Goal: Task Accomplishment & Management: Manage account settings

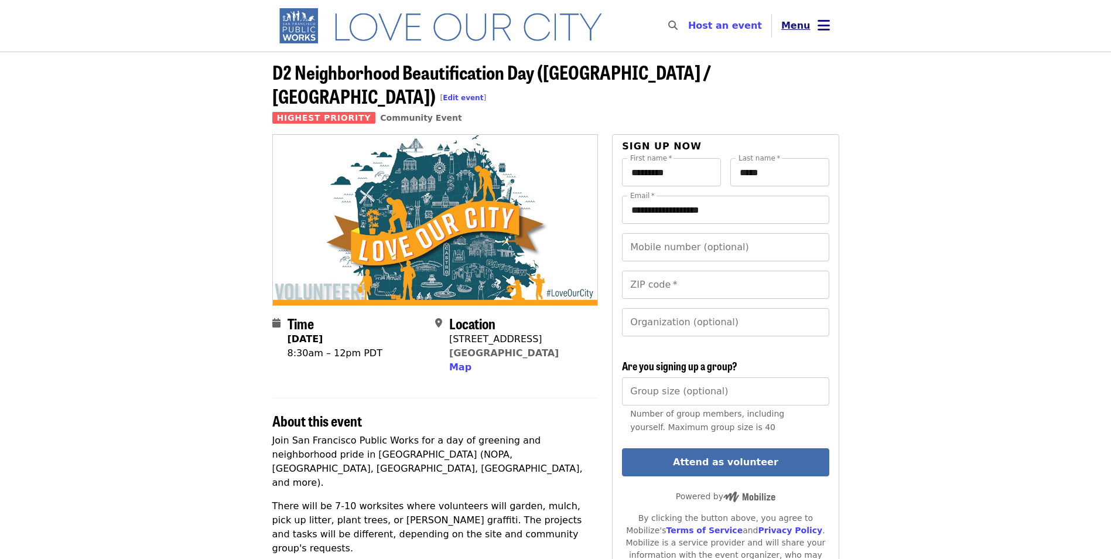
click at [835, 15] on button "Menu" at bounding box center [805, 26] width 67 height 28
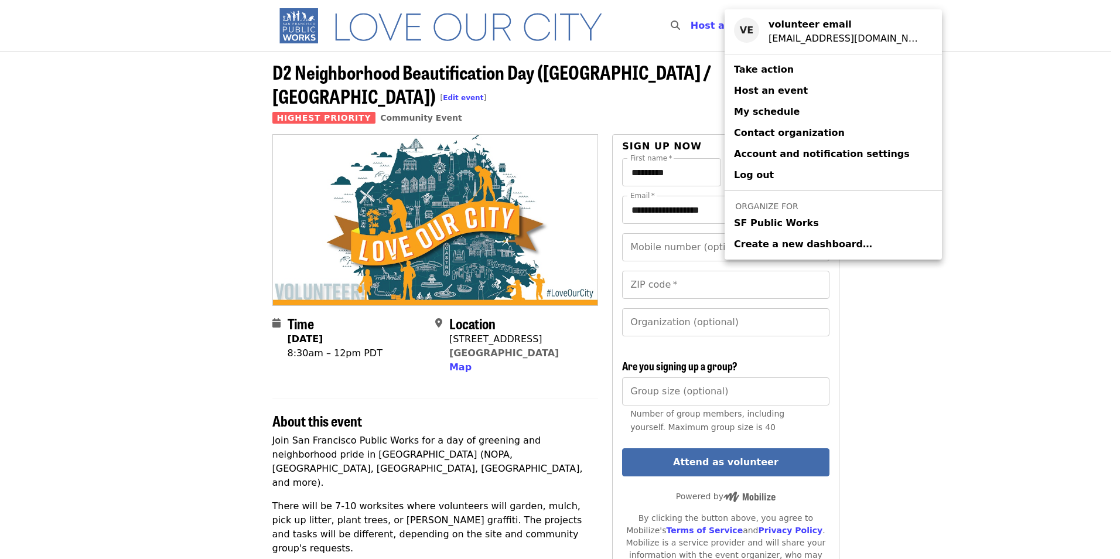
click at [763, 172] on span "Log out" at bounding box center [754, 174] width 40 height 11
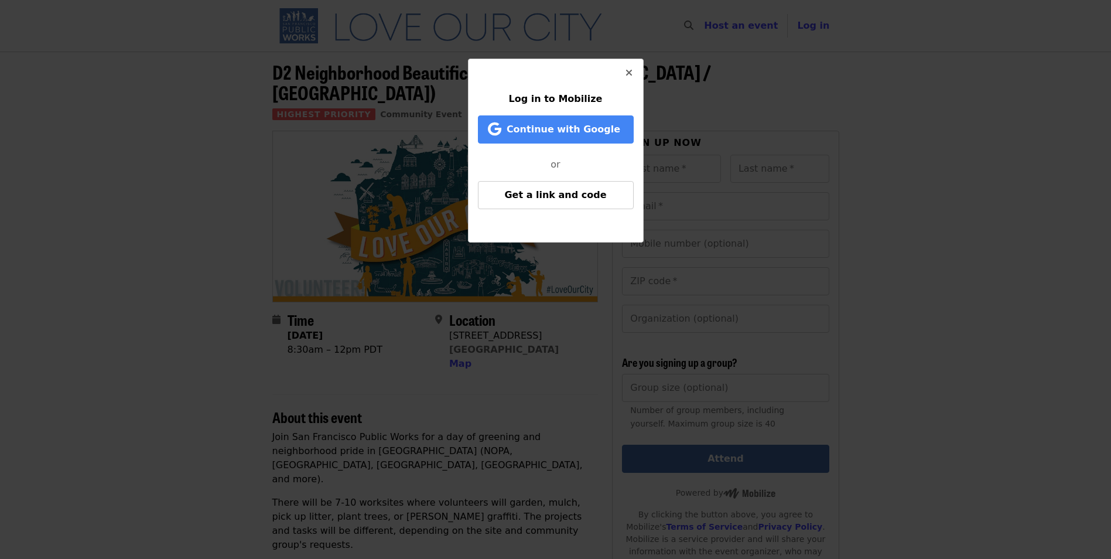
click at [524, 189] on span "Get a link and code" at bounding box center [555, 194] width 102 height 11
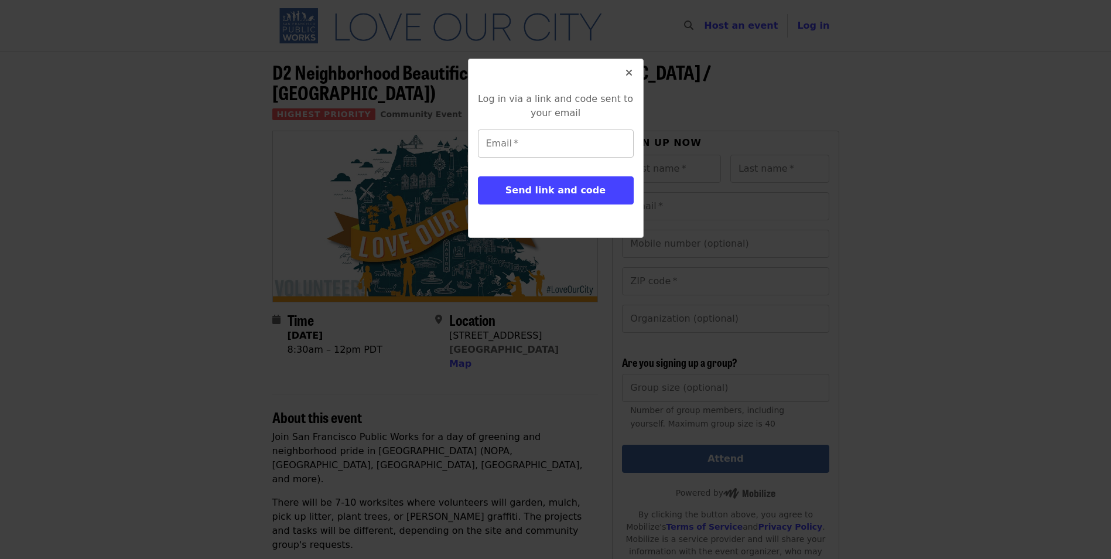
click at [531, 145] on input "Email   *" at bounding box center [556, 143] width 156 height 28
type input "**********"
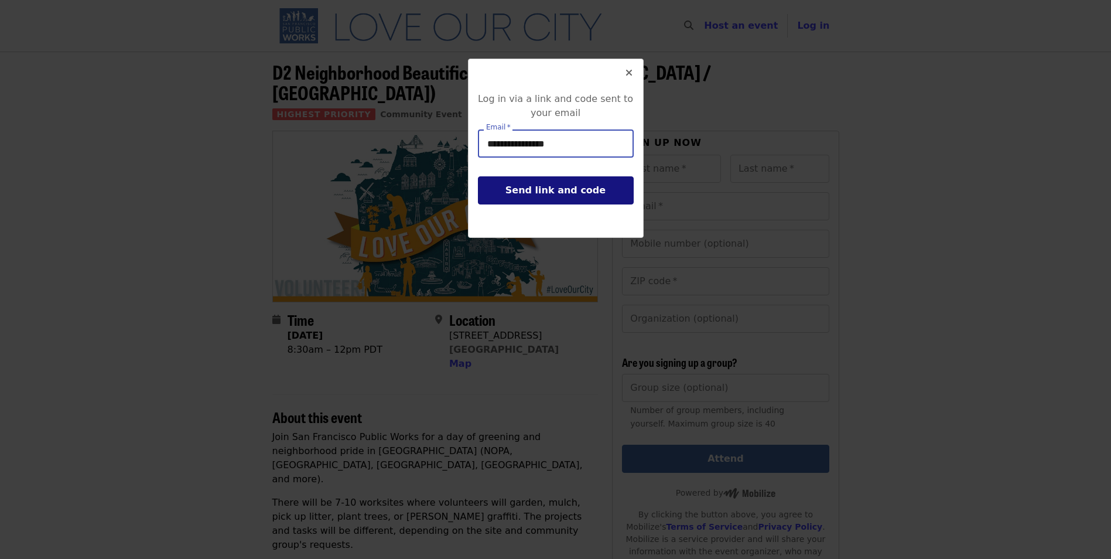
click at [539, 195] on span "Send link and code" at bounding box center [555, 189] width 100 height 11
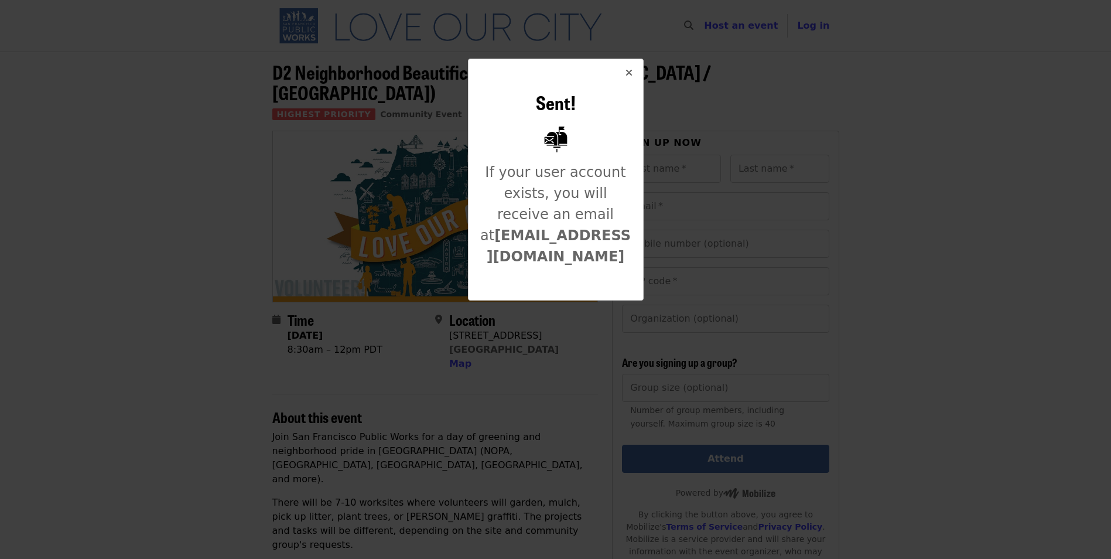
click at [624, 75] on button "Close" at bounding box center [629, 73] width 28 height 28
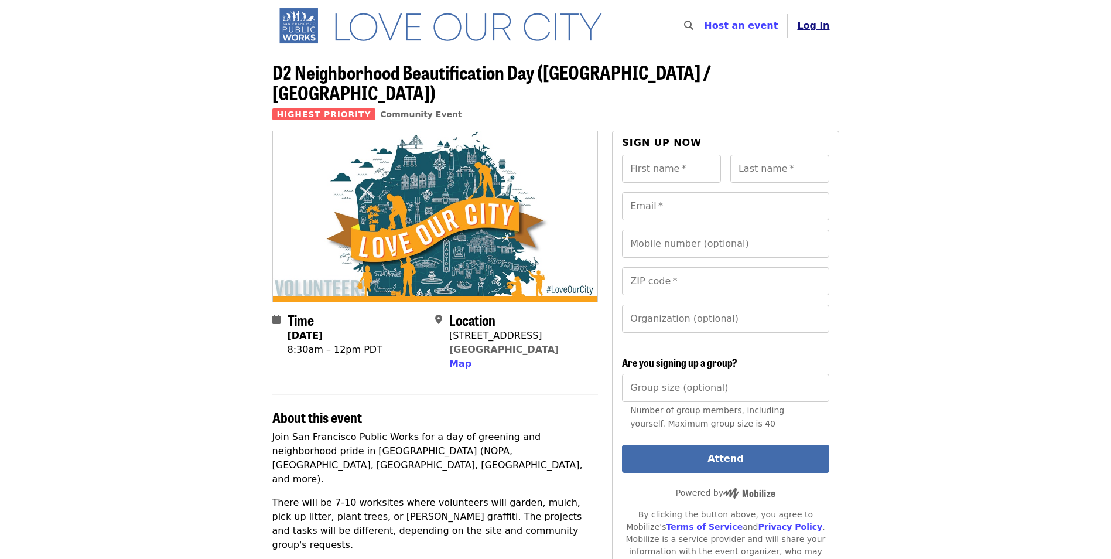
click at [818, 23] on span "Log in" at bounding box center [813, 25] width 32 height 11
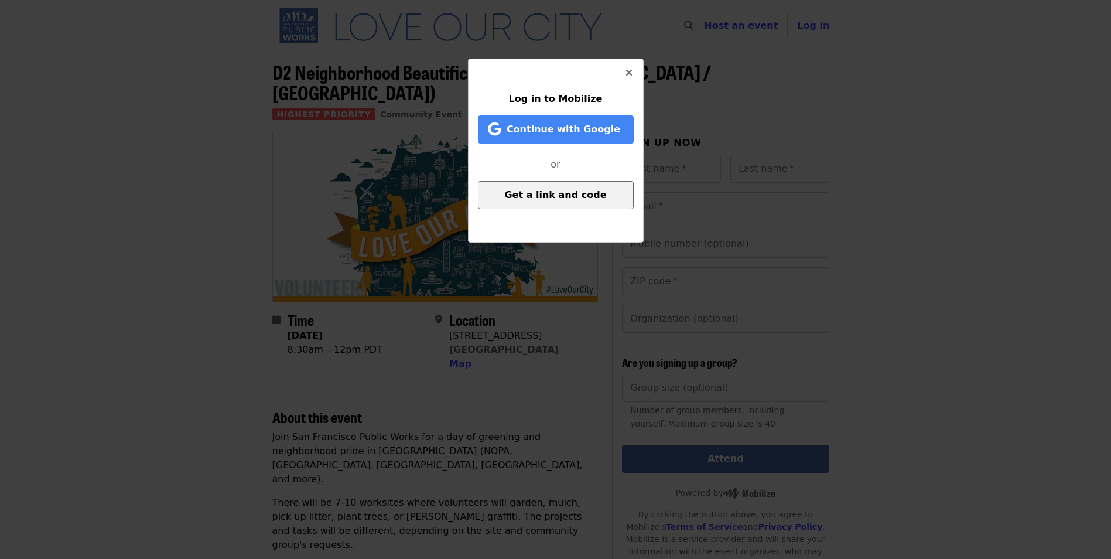
click at [595, 200] on span "Get a link and code" at bounding box center [555, 194] width 102 height 11
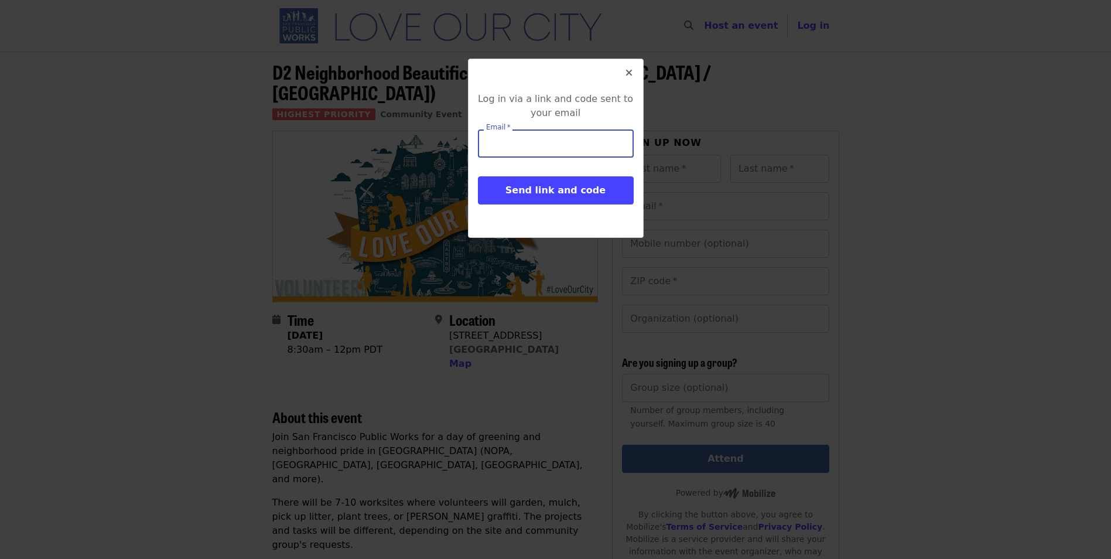
click at [594, 148] on input "Email   *" at bounding box center [556, 143] width 156 height 28
type input "**********"
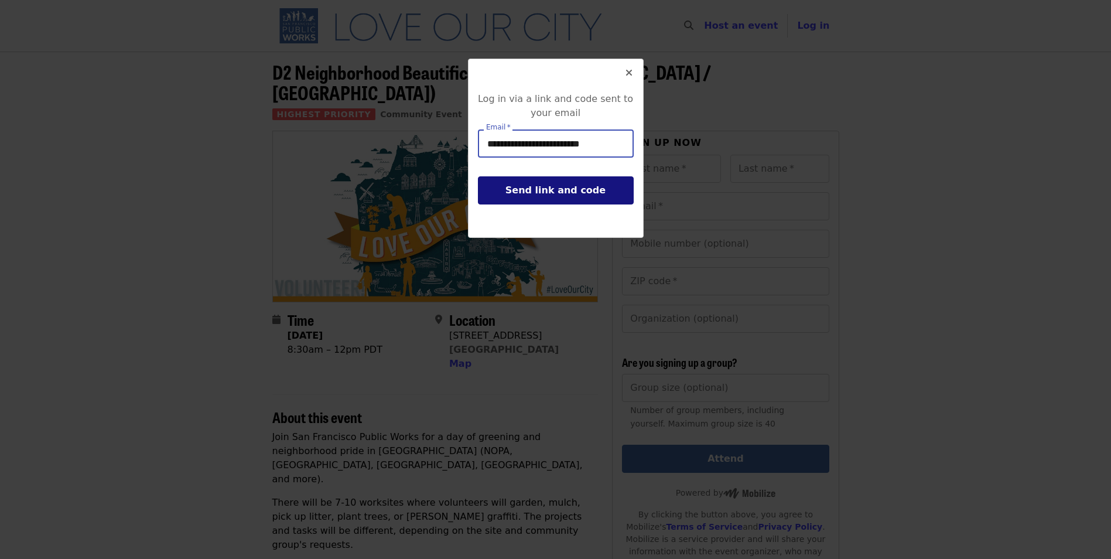
click at [581, 190] on span "Send link and code" at bounding box center [555, 189] width 100 height 11
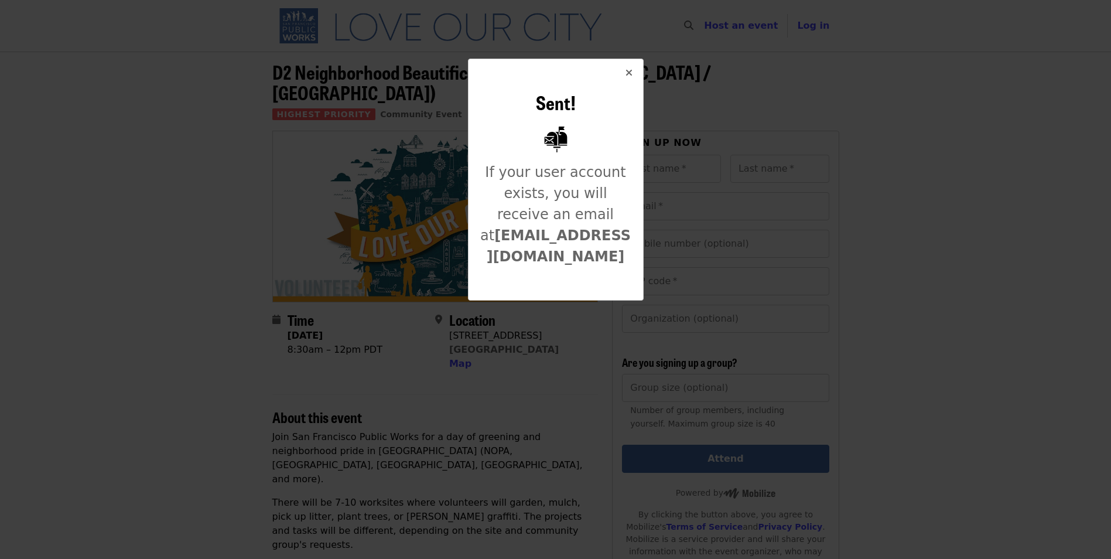
click at [627, 80] on button "Close" at bounding box center [629, 73] width 28 height 28
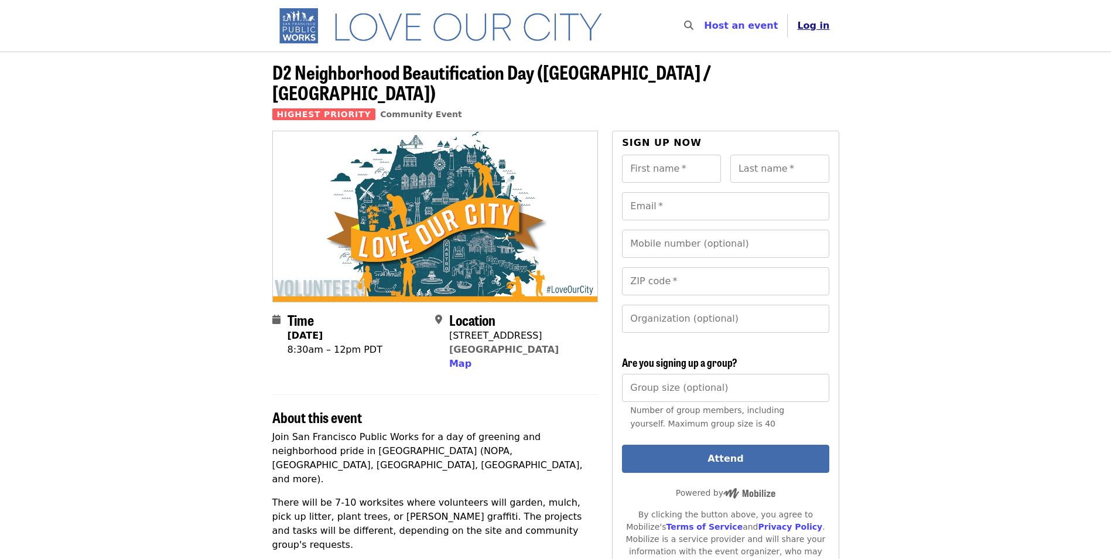
click at [815, 26] on span "Log in" at bounding box center [813, 25] width 32 height 11
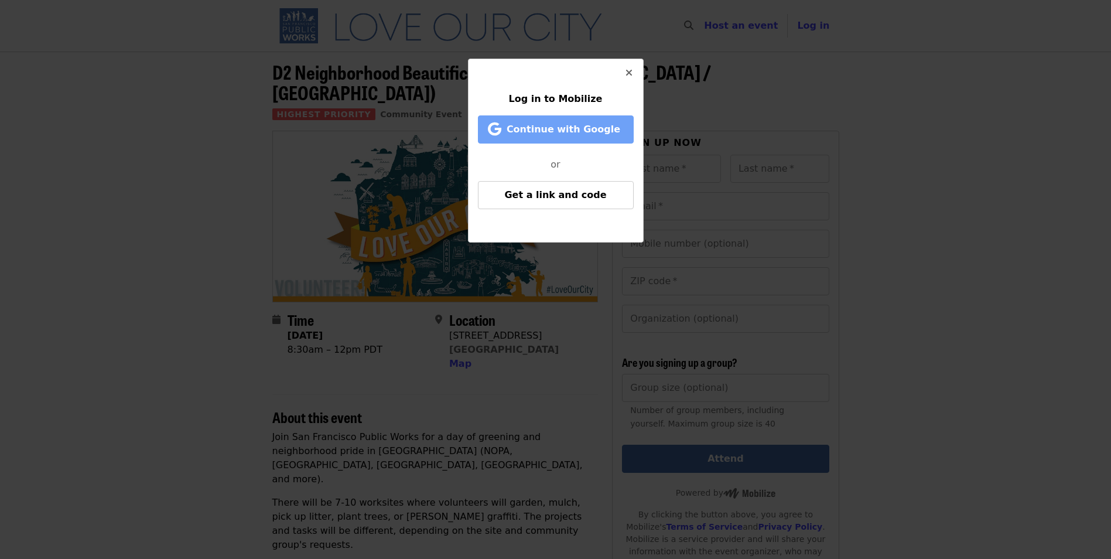
click at [550, 136] on button "Continue with Google" at bounding box center [556, 129] width 156 height 28
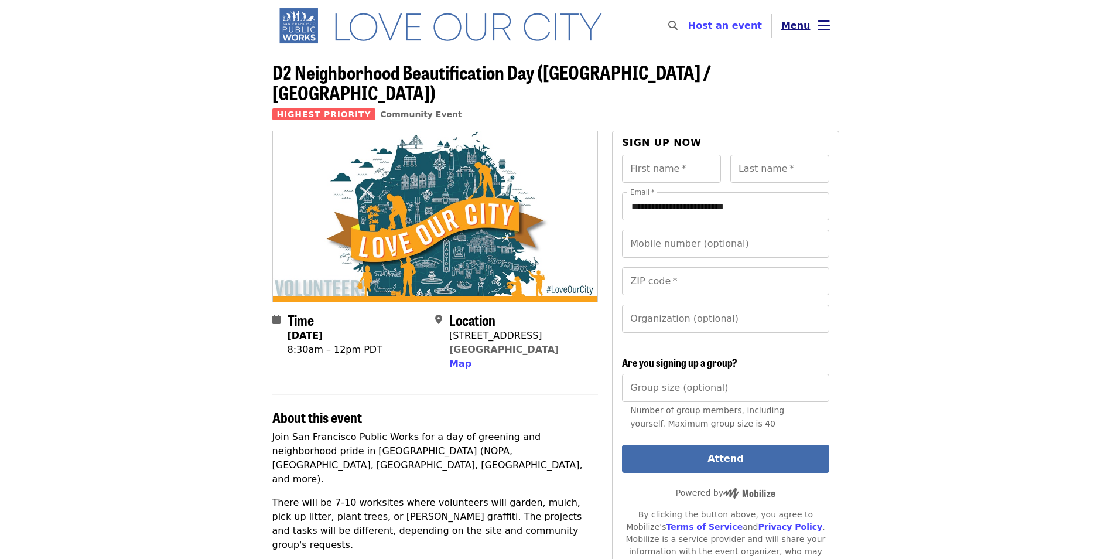
click at [826, 32] on icon "bars icon" at bounding box center [824, 25] width 12 height 17
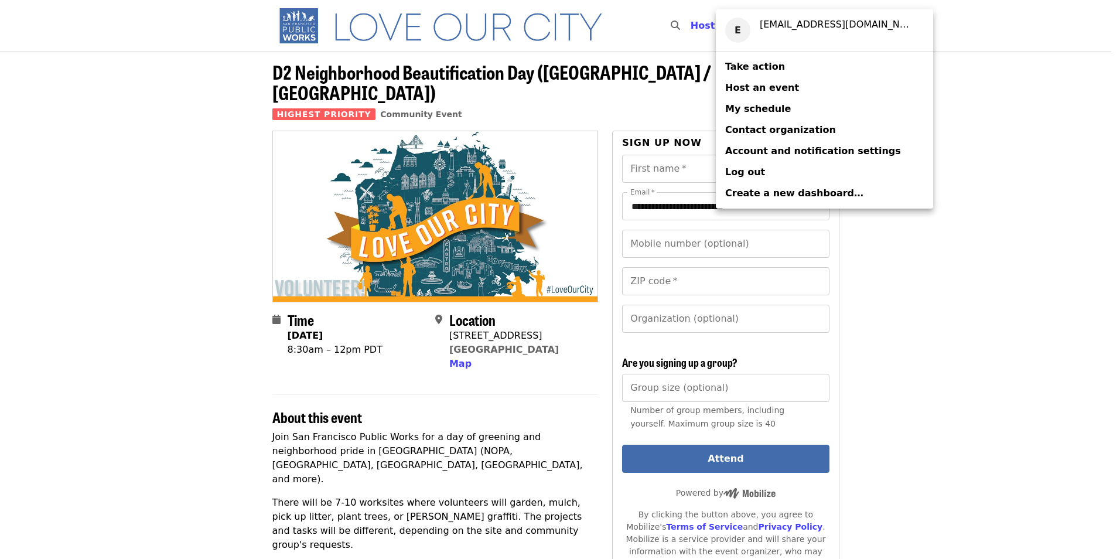
click at [1041, 86] on div "Account menu" at bounding box center [560, 279] width 1120 height 559
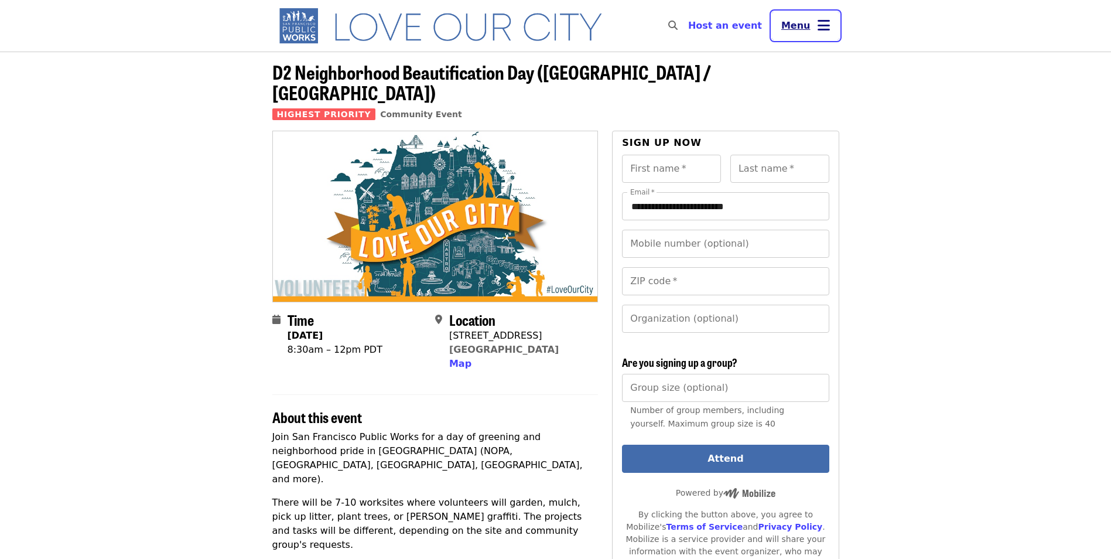
click at [815, 22] on button "Menu" at bounding box center [805, 26] width 67 height 28
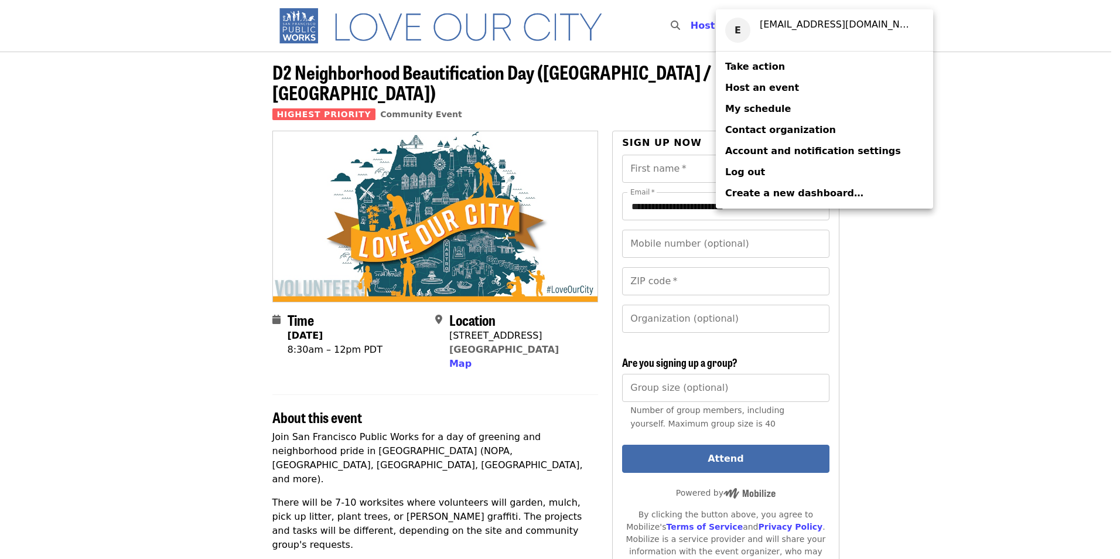
click at [758, 74] on link "Take action" at bounding box center [824, 66] width 217 height 21
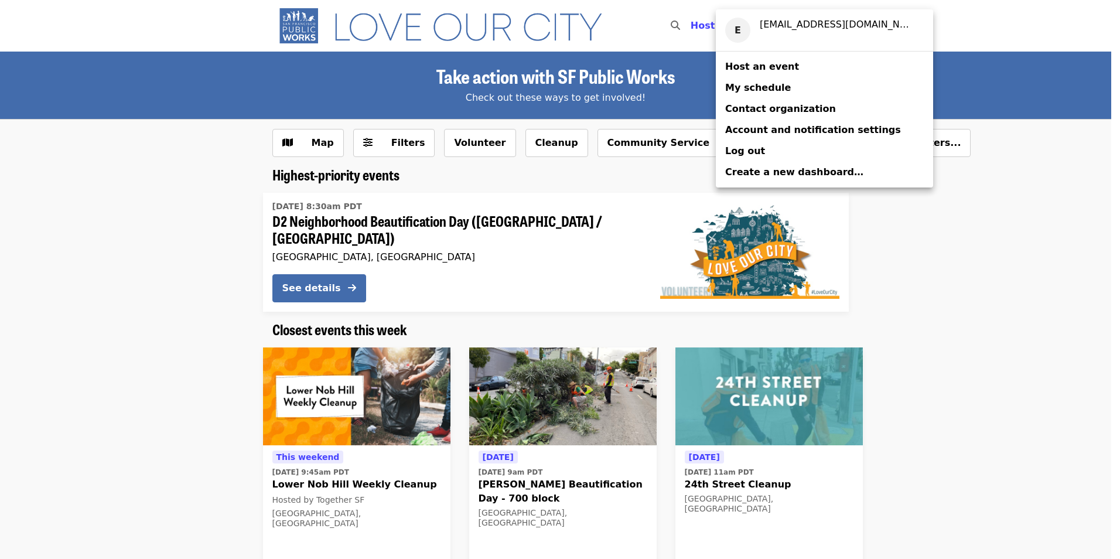
click at [743, 96] on link "My schedule" at bounding box center [824, 87] width 217 height 21
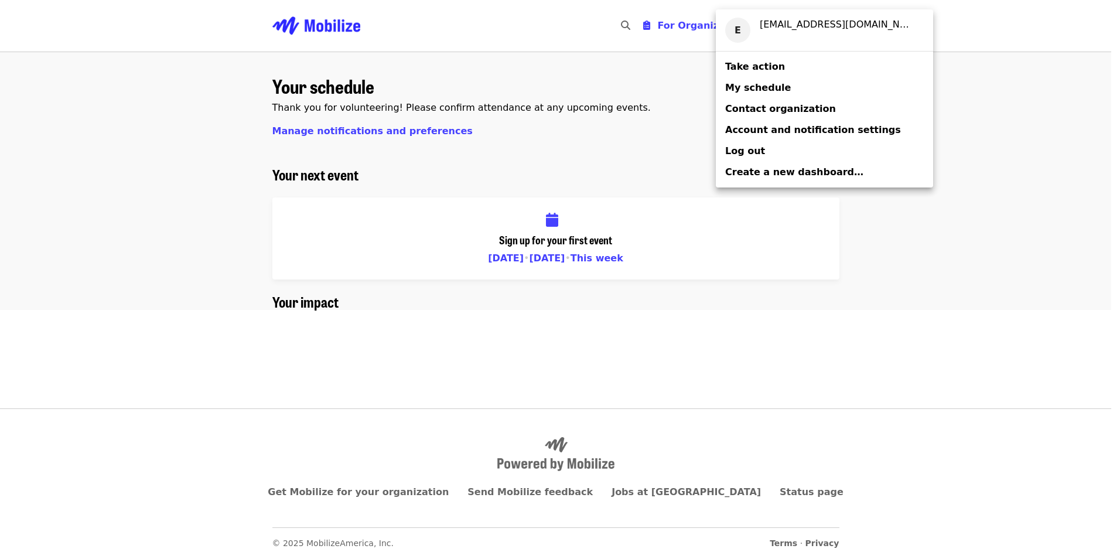
click at [749, 169] on span "Create a new dashboard…" at bounding box center [794, 171] width 138 height 11
click at [751, 160] on link "Log out" at bounding box center [824, 151] width 217 height 21
